Goal: Find specific page/section: Find specific page/section

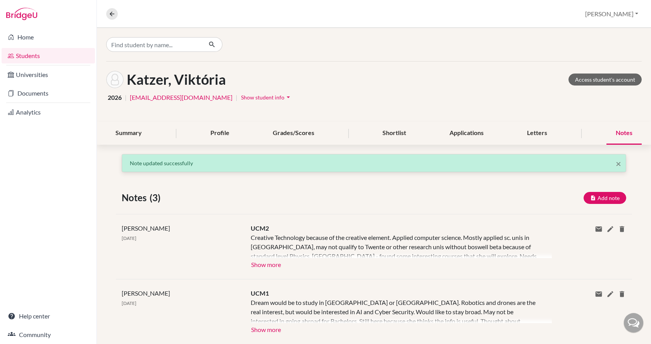
scroll to position [38, 0]
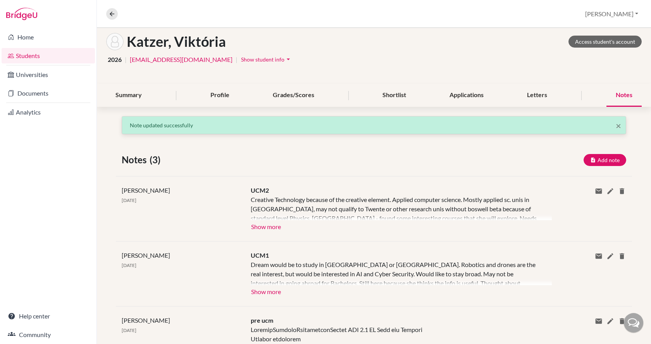
click at [112, 7] on div "Overview Student details [PERSON_NAME] Profile School Settings Log out" at bounding box center [374, 14] width 554 height 28
click at [112, 15] on icon at bounding box center [111, 13] width 7 height 7
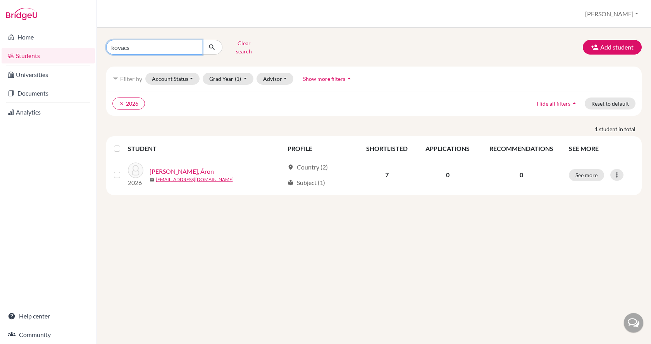
drag, startPoint x: 151, startPoint y: 46, endPoint x: 97, endPoint y: 44, distance: 54.7
click at [97, 44] on div "kovacs Clear search Add student filter_list Filter by Account Status Active acc…" at bounding box center [374, 186] width 554 height 317
type input "m"
type input "toth"
click button "submit" at bounding box center [212, 47] width 21 height 15
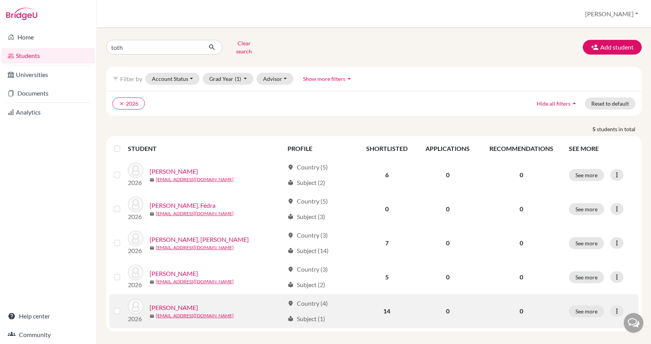
click at [172, 303] on link "[PERSON_NAME]" at bounding box center [174, 307] width 48 height 9
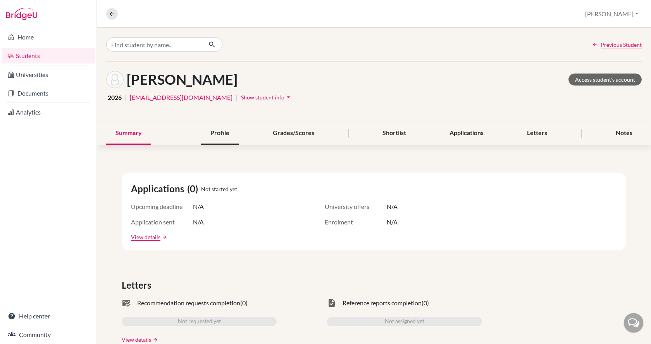
click at [206, 133] on div "Profile" at bounding box center [220, 133] width 38 height 23
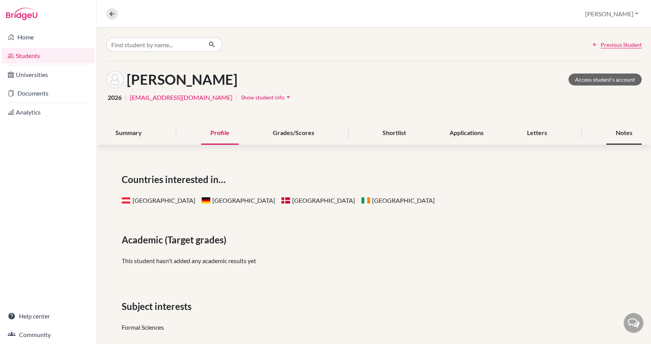
click at [619, 131] on div "Notes" at bounding box center [623, 133] width 35 height 23
